Goal: Find contact information

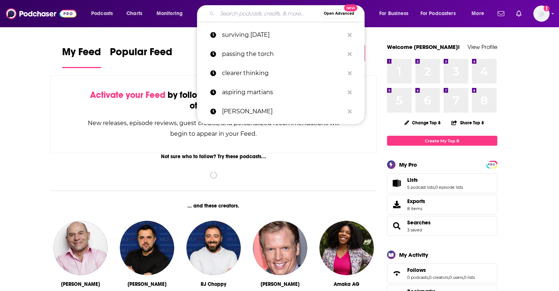
click at [261, 18] on input "Search podcasts, credits, & more..." at bounding box center [268, 14] width 103 height 12
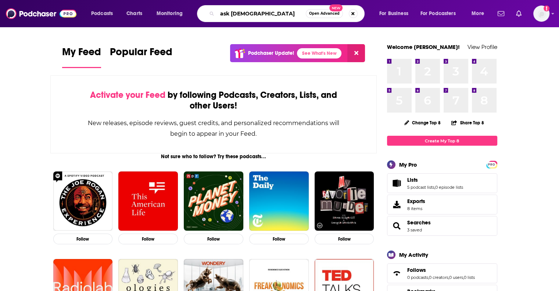
type input "ask [DEMOGRAPHIC_DATA]"
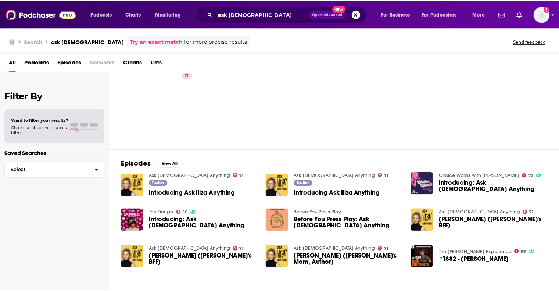
scroll to position [25, 0]
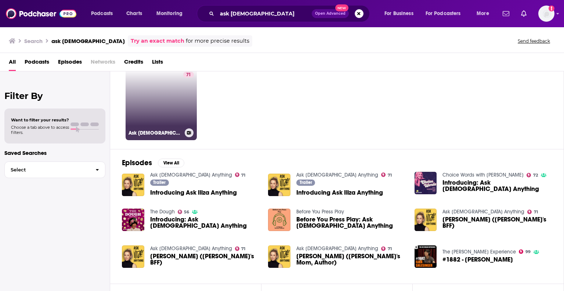
click at [165, 96] on link "71 Ask [DEMOGRAPHIC_DATA] Anything" at bounding box center [161, 104] width 71 height 71
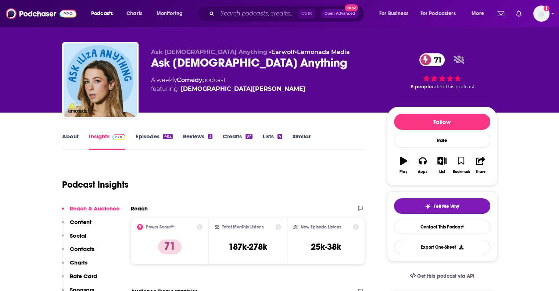
scroll to position [9, 0]
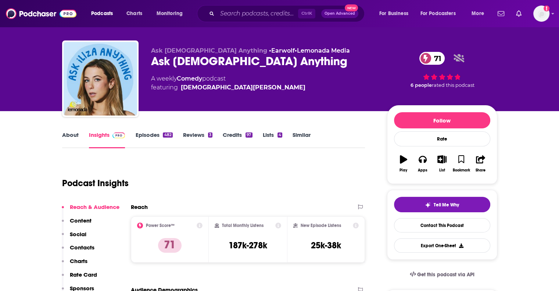
click at [237, 135] on link "Credits 97" at bounding box center [237, 139] width 29 height 17
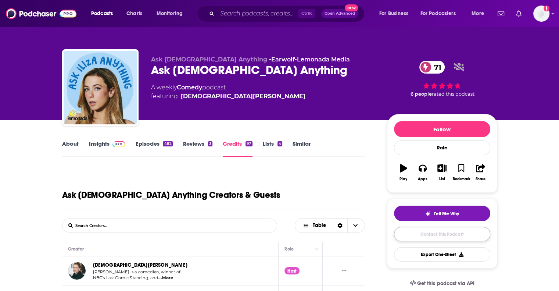
click at [431, 238] on link "Contact This Podcast" at bounding box center [442, 234] width 96 height 14
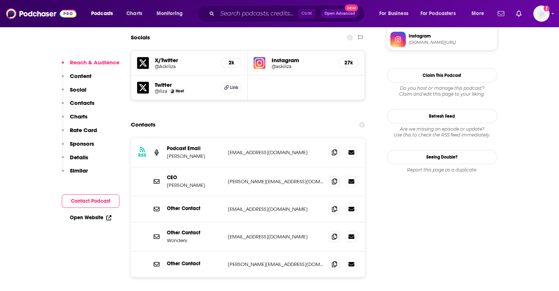
scroll to position [650, 0]
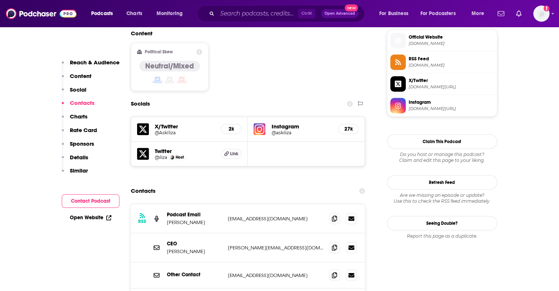
scroll to position [594, 0]
